Goal: Task Accomplishment & Management: Manage account settings

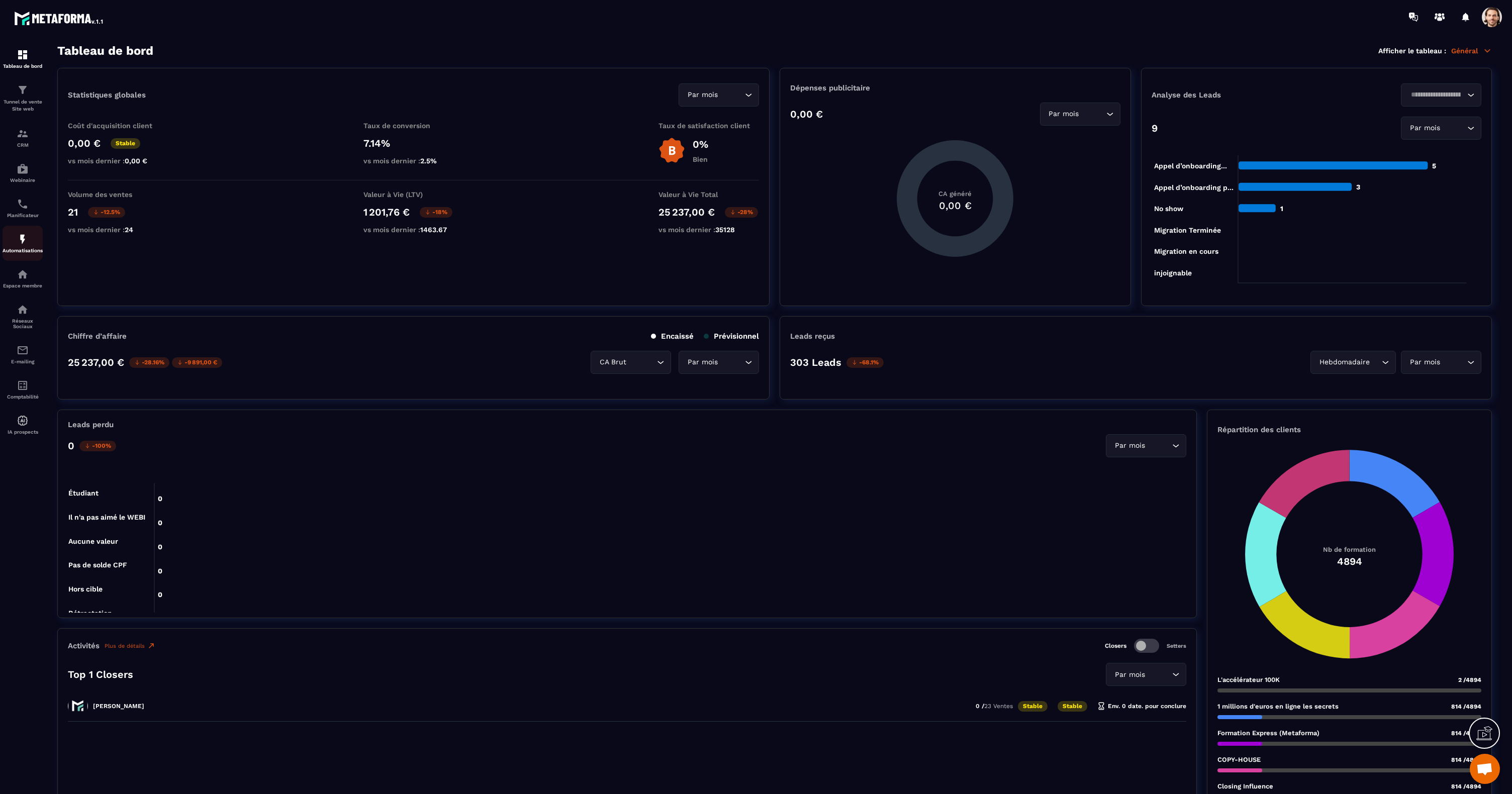
click at [23, 239] on img at bounding box center [23, 239] width 12 height 12
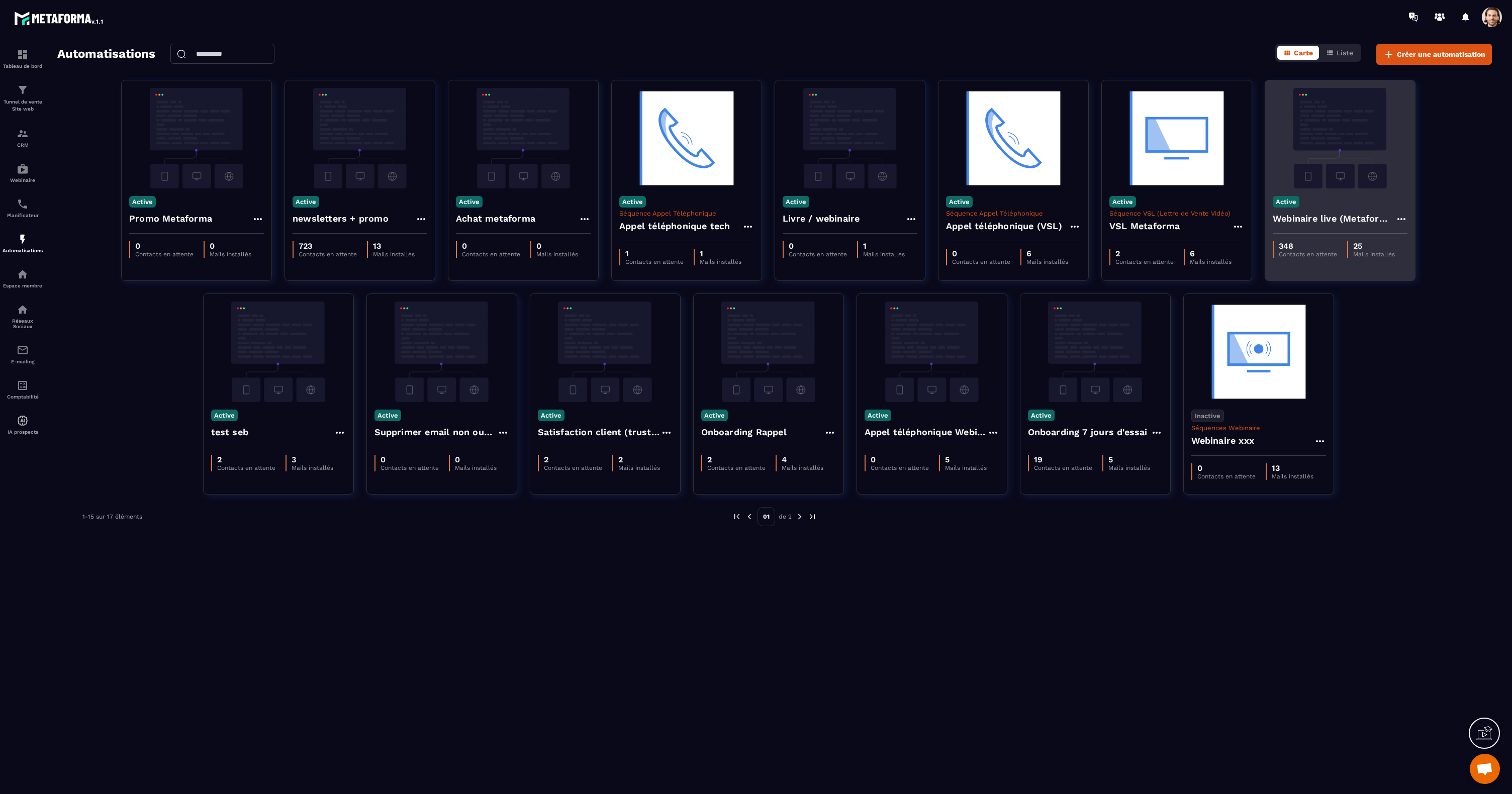
click at [1330, 125] on img at bounding box center [1340, 138] width 135 height 101
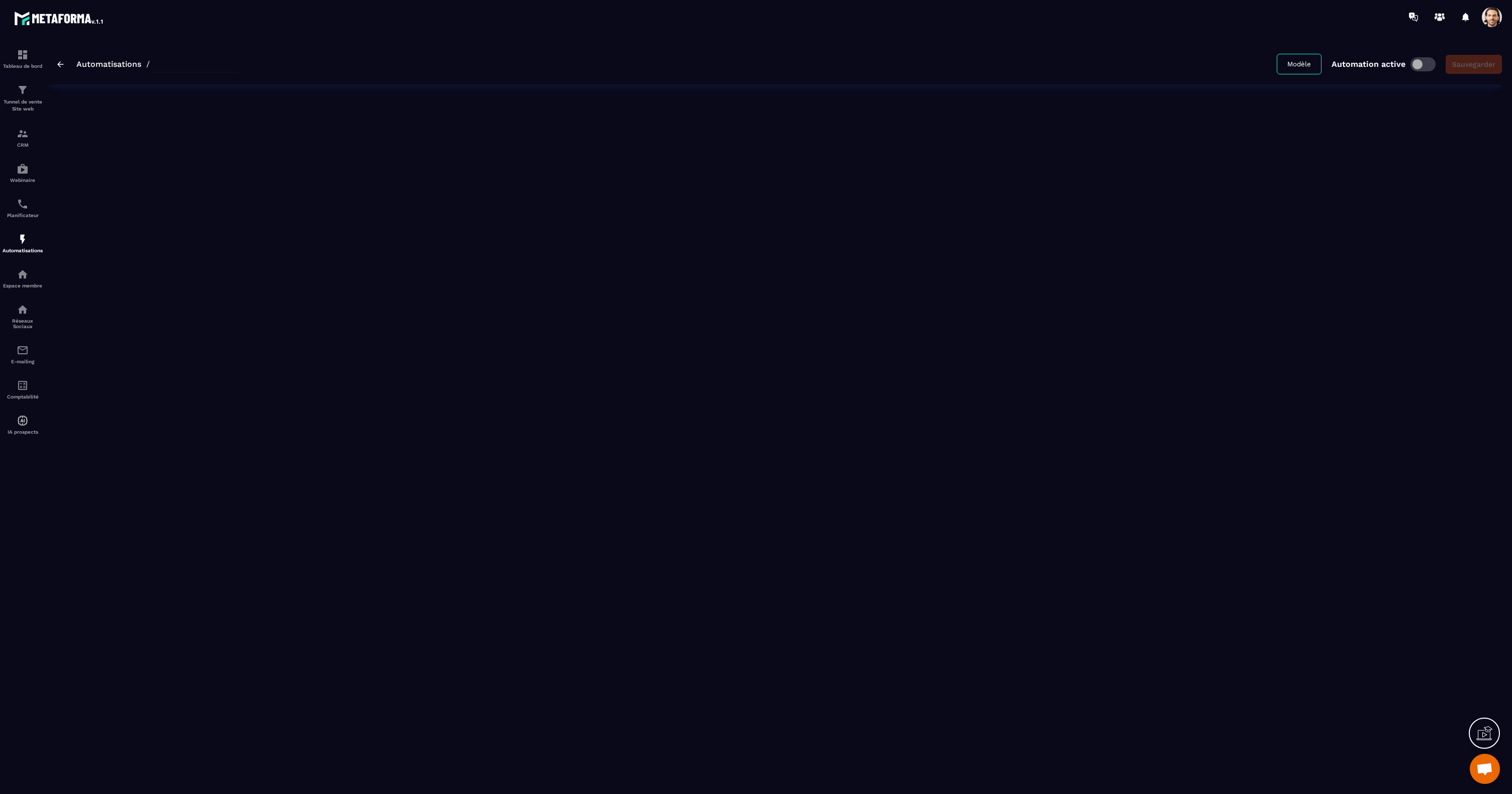
type input "**********"
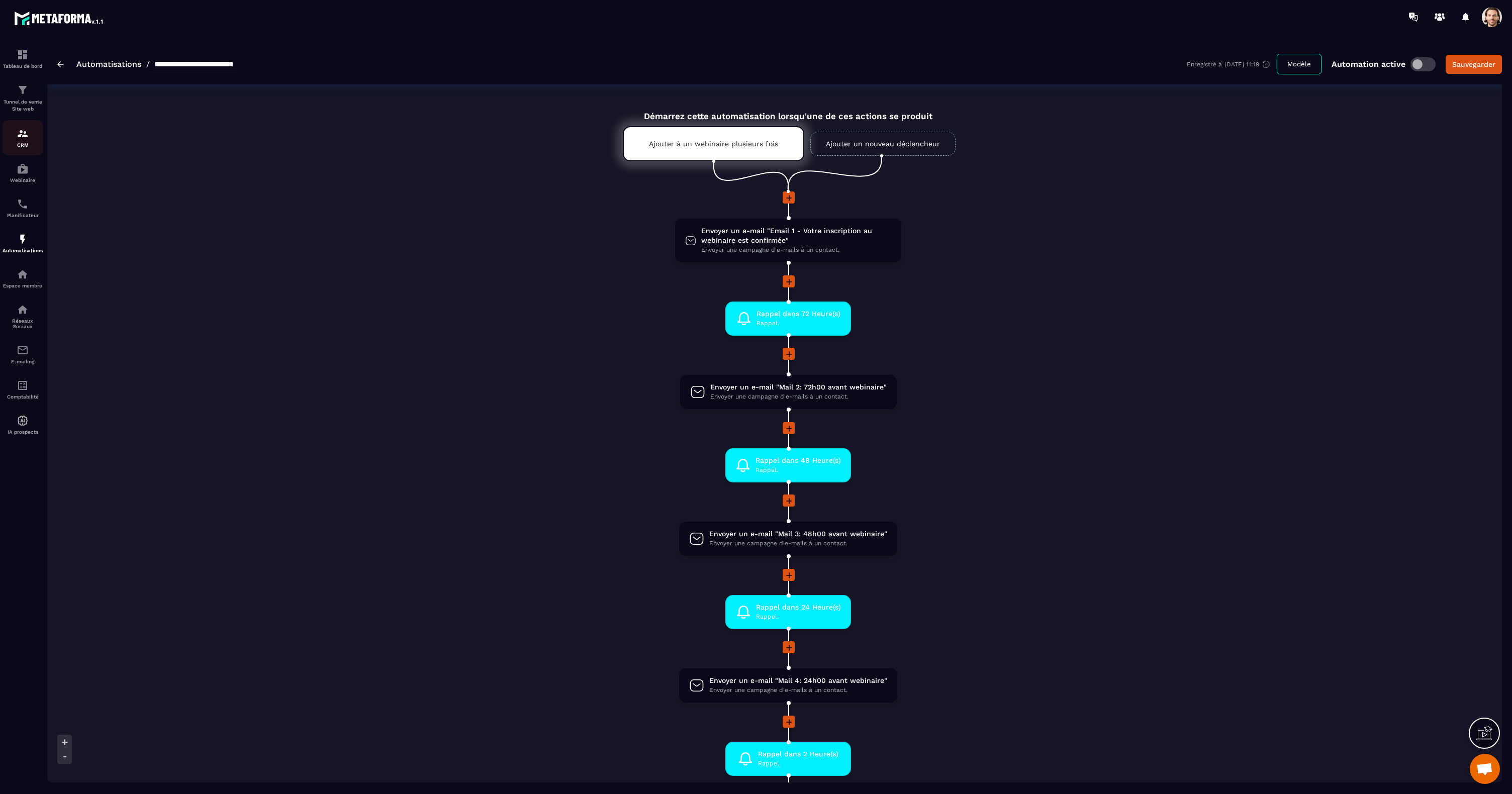
click at [26, 140] on div "CRM" at bounding box center [23, 137] width 40 height 20
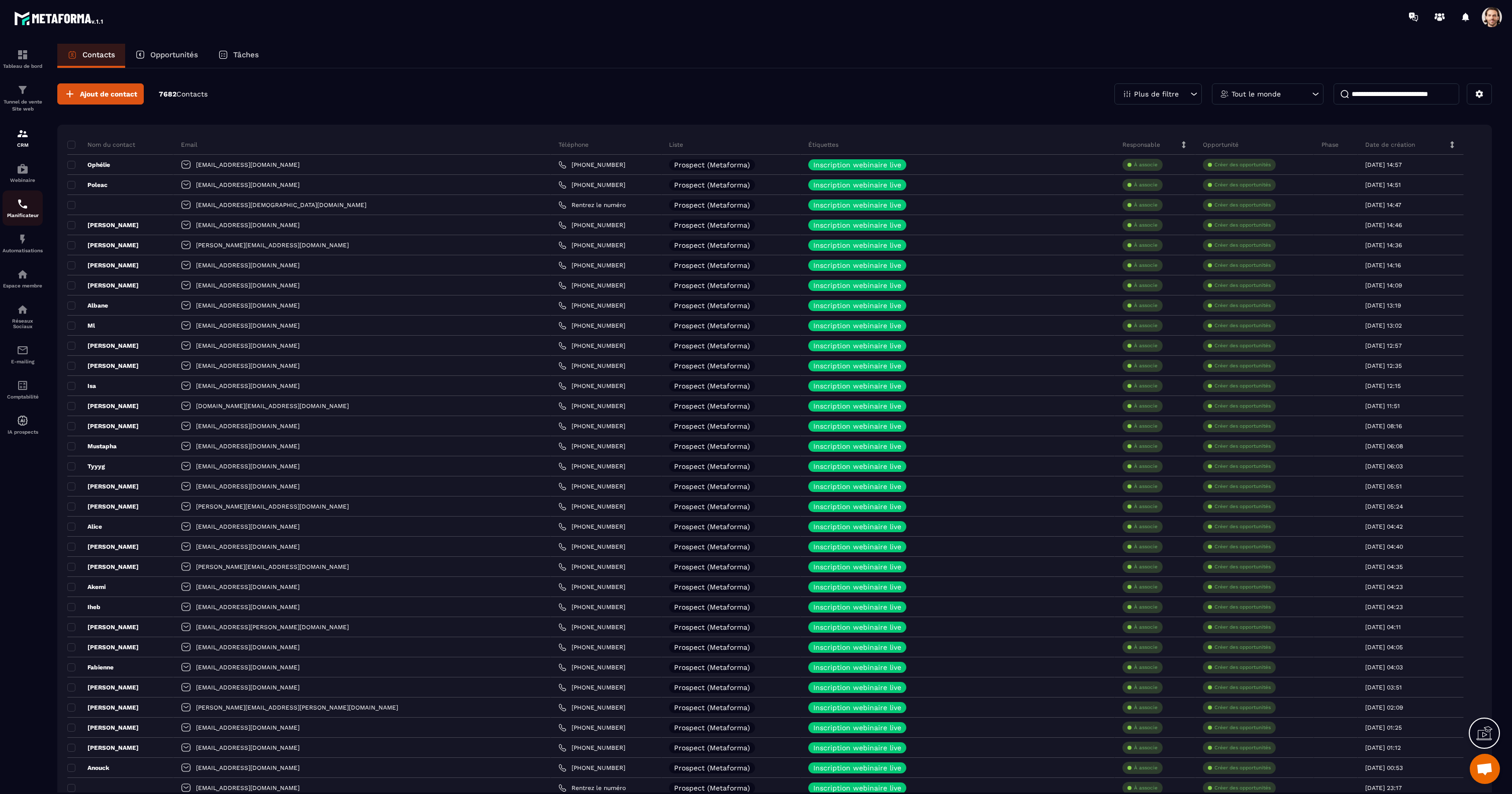
click at [21, 206] on img at bounding box center [23, 204] width 12 height 12
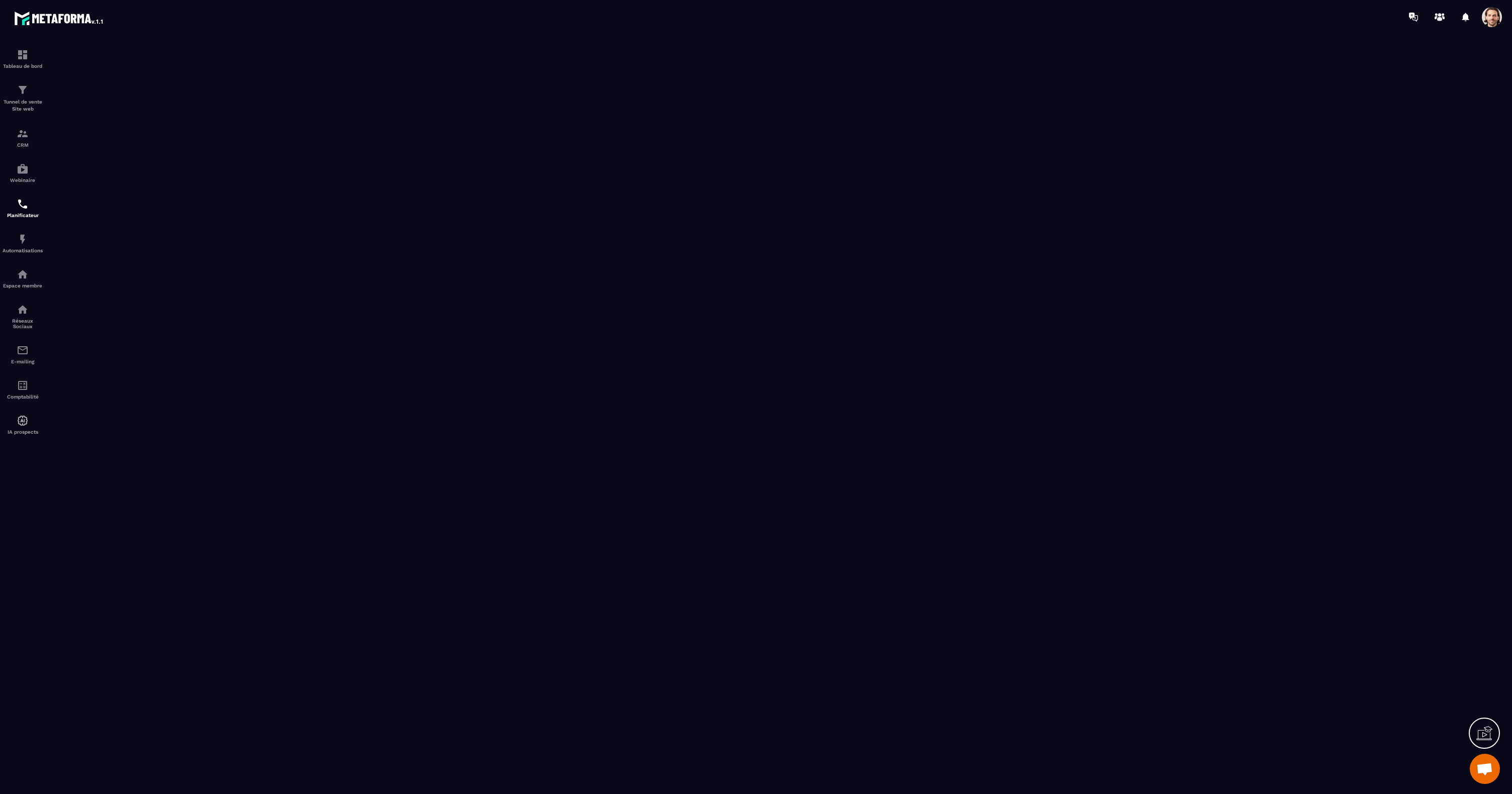
click at [1493, 24] on span at bounding box center [1492, 17] width 20 height 20
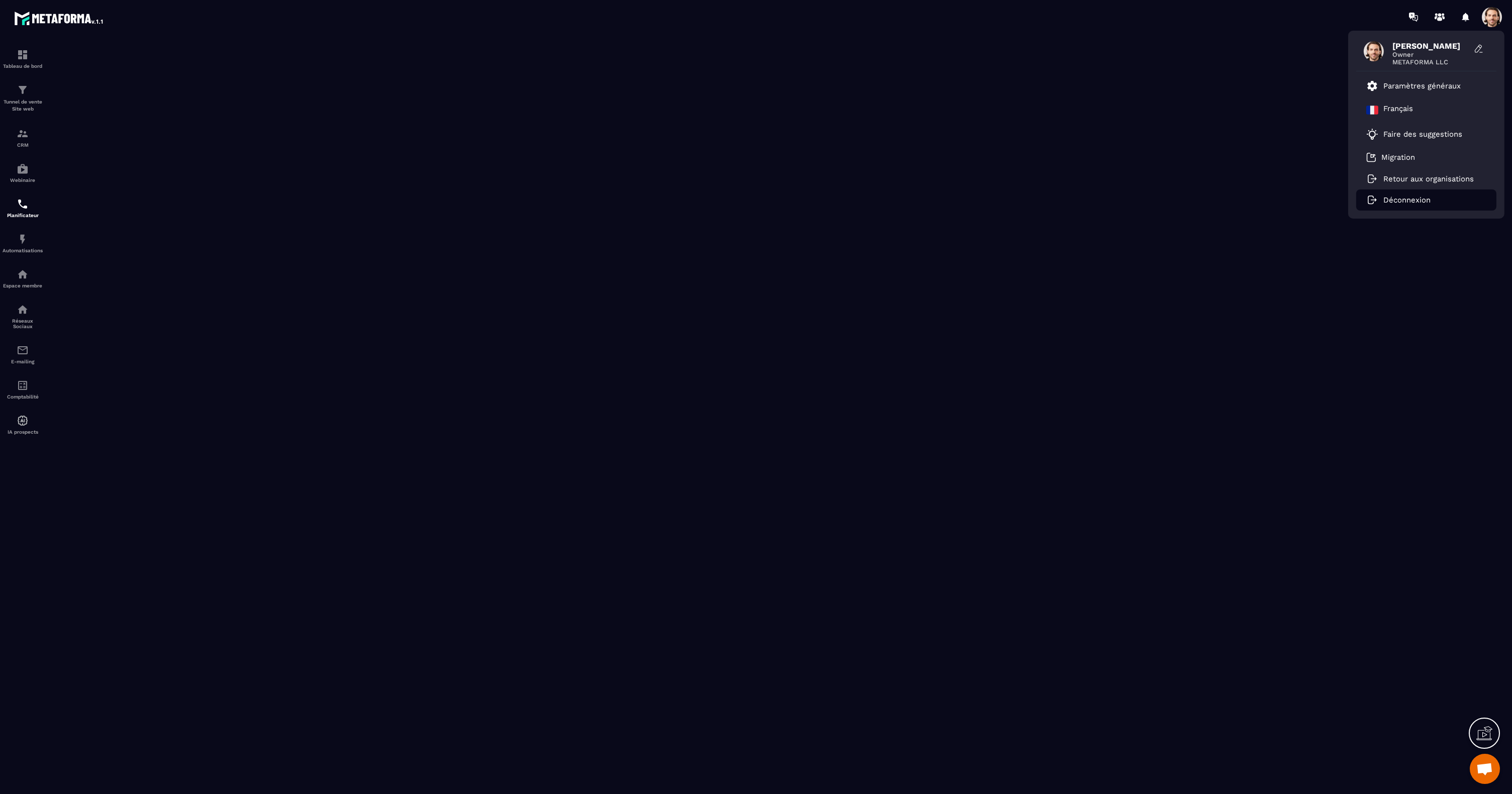
click at [1393, 202] on p "Déconnexion" at bounding box center [1407, 199] width 47 height 9
